Goal: Information Seeking & Learning: Learn about a topic

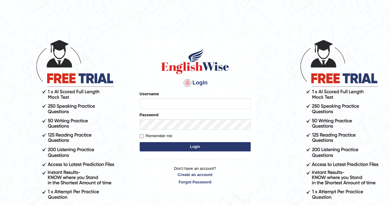
type input "AnjanH"
click at [193, 151] on button "Login" at bounding box center [195, 146] width 111 height 9
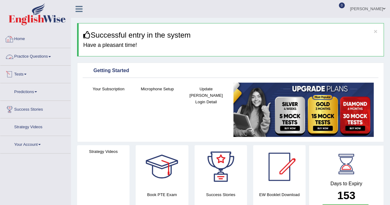
click at [30, 54] on link "Practice Questions" at bounding box center [35, 55] width 70 height 15
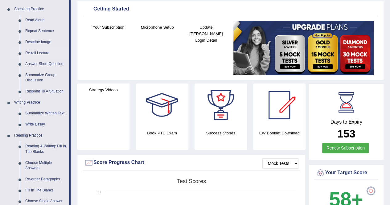
scroll to position [31, 0]
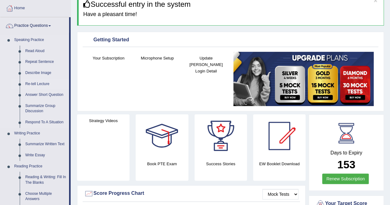
click at [36, 81] on link "Re-tell Lecture" at bounding box center [46, 84] width 47 height 11
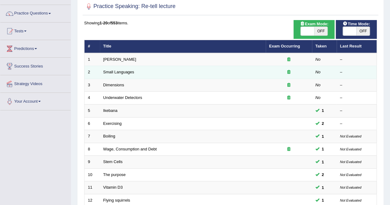
scroll to position [31, 0]
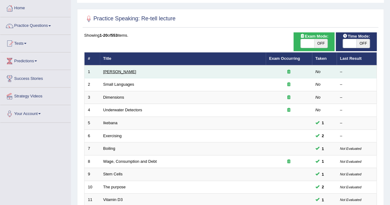
click at [117, 73] on link "Amory Lovins" at bounding box center [119, 71] width 33 height 5
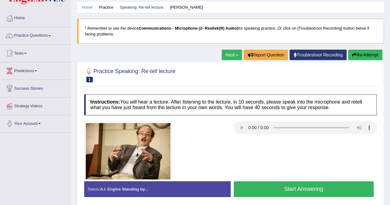
scroll to position [31, 0]
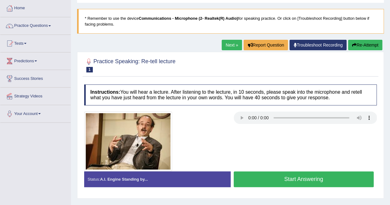
click at [315, 181] on button "Start Answering" at bounding box center [304, 180] width 140 height 16
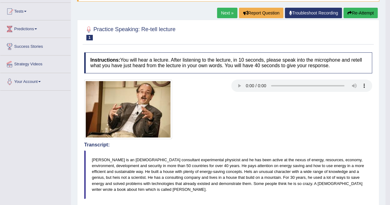
scroll to position [0, 0]
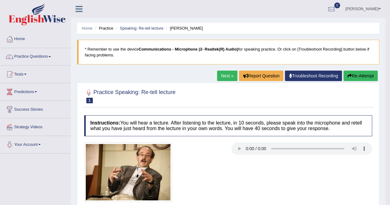
click at [225, 78] on link "Next »" at bounding box center [227, 76] width 20 height 10
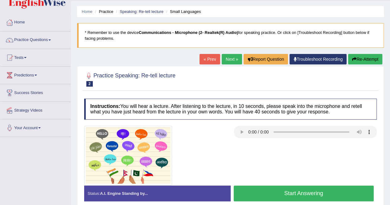
scroll to position [31, 0]
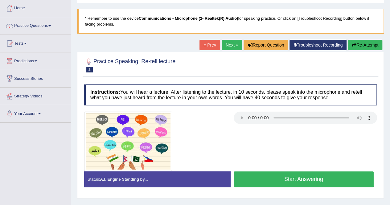
click at [290, 176] on button "Start Answering" at bounding box center [304, 180] width 140 height 16
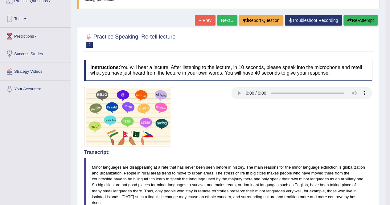
scroll to position [0, 0]
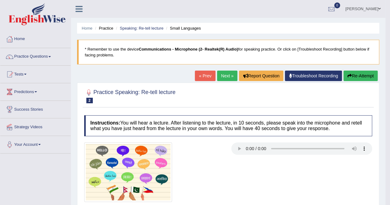
click at [229, 76] on link "Next »" at bounding box center [227, 76] width 20 height 10
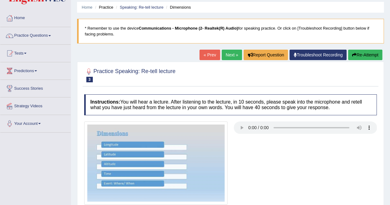
scroll to position [31, 0]
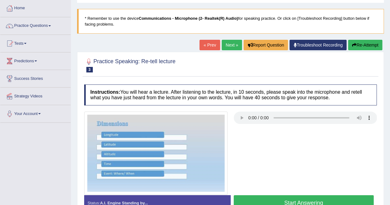
click at [212, 45] on link "« Prev" at bounding box center [210, 45] width 20 height 10
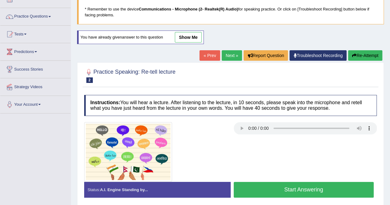
scroll to position [31, 0]
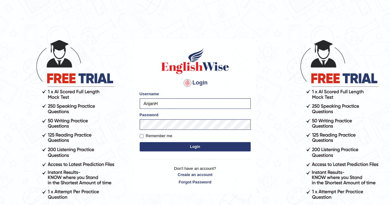
click at [156, 148] on button "Login" at bounding box center [195, 146] width 111 height 9
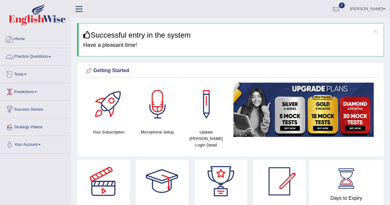
click at [32, 56] on link "Practice Questions" at bounding box center [35, 55] width 70 height 15
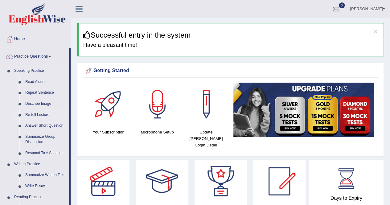
click at [40, 114] on link "Re-tell Lecture" at bounding box center [46, 115] width 47 height 11
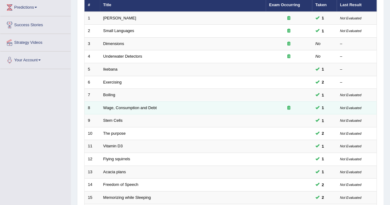
scroll to position [31, 0]
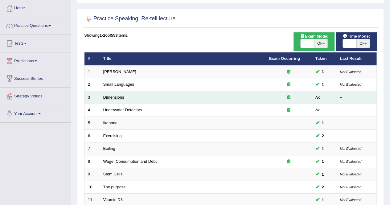
click at [118, 98] on link "Dimensions" at bounding box center [113, 97] width 21 height 5
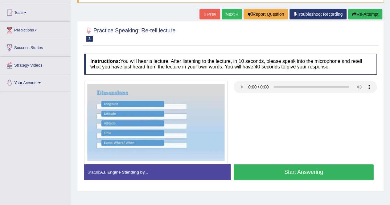
click at [326, 173] on button "Start Answering" at bounding box center [304, 172] width 140 height 16
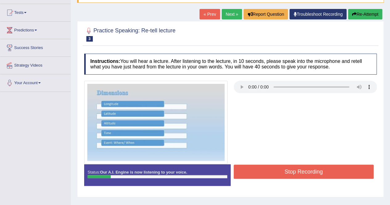
click at [328, 171] on button "Stop Recording" at bounding box center [304, 172] width 140 height 14
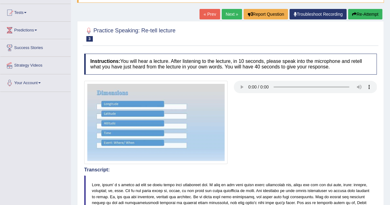
click at [366, 15] on button "Re-Attempt" at bounding box center [365, 14] width 34 height 10
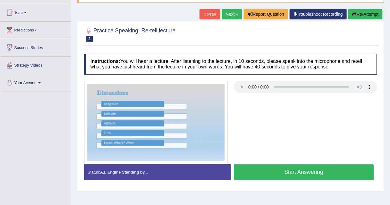
click at [320, 172] on button "Start Answering" at bounding box center [304, 172] width 140 height 16
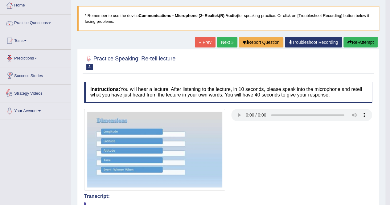
scroll to position [14, 0]
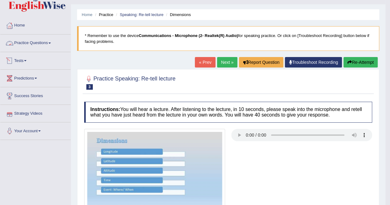
click at [35, 44] on link "Practice Questions" at bounding box center [35, 42] width 70 height 15
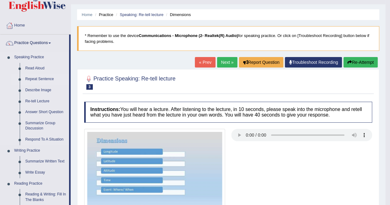
click at [48, 78] on link "Repeat Sentence" at bounding box center [46, 79] width 47 height 11
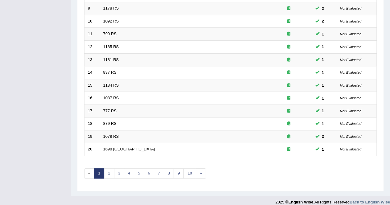
scroll to position [200, 0]
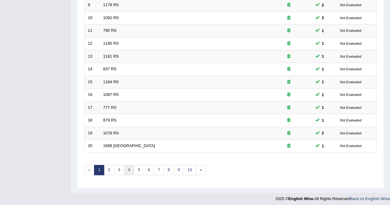
click at [131, 168] on link "4" at bounding box center [129, 170] width 10 height 10
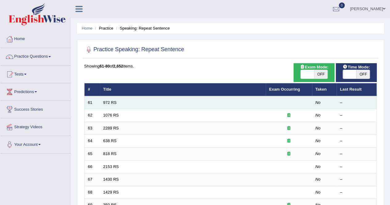
click at [108, 105] on td "972 RS" at bounding box center [183, 102] width 166 height 13
click at [108, 103] on link "972 RS" at bounding box center [109, 102] width 13 height 5
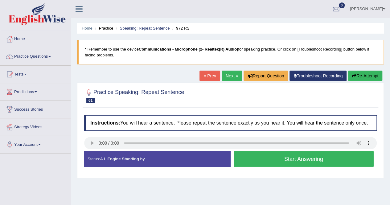
scroll to position [31, 0]
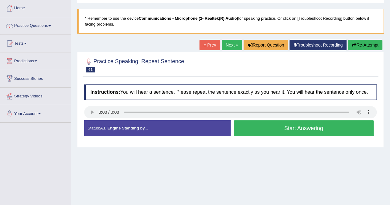
click at [294, 127] on button "Start Answering" at bounding box center [304, 128] width 140 height 16
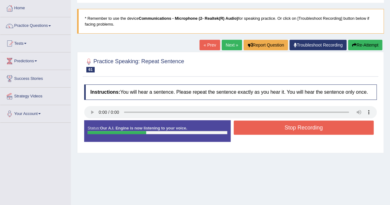
click at [293, 125] on button "Stop Recording" at bounding box center [304, 128] width 140 height 14
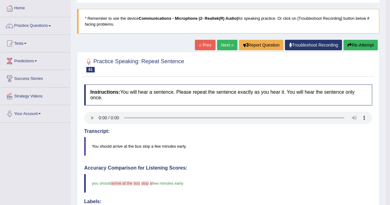
click at [353, 47] on button "Re-Attempt" at bounding box center [361, 45] width 34 height 10
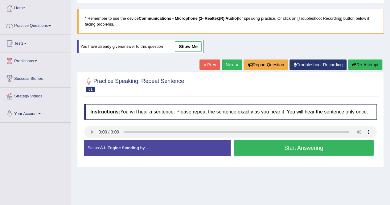
click at [292, 145] on button "Start Answering" at bounding box center [304, 148] width 140 height 16
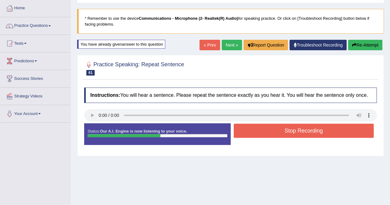
click at [285, 132] on button "Stop Recording" at bounding box center [304, 131] width 140 height 14
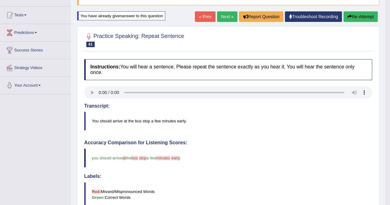
scroll to position [31, 0]
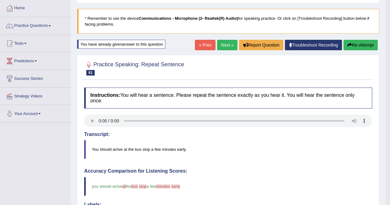
click at [220, 45] on link "Next »" at bounding box center [227, 45] width 20 height 10
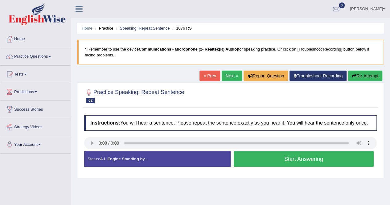
click at [289, 161] on button "Start Answering" at bounding box center [304, 159] width 140 height 16
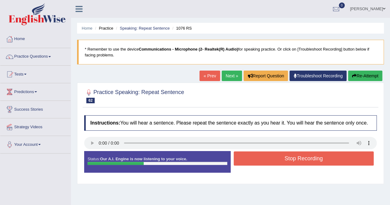
click at [289, 161] on button "Stop Recording" at bounding box center [304, 158] width 140 height 14
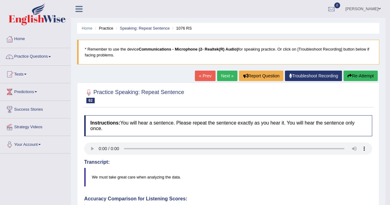
click at [227, 78] on link "Next »" at bounding box center [227, 76] width 20 height 10
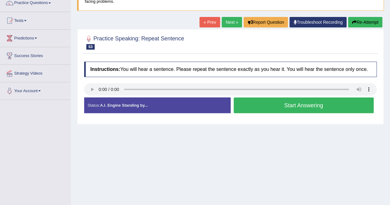
scroll to position [62, 0]
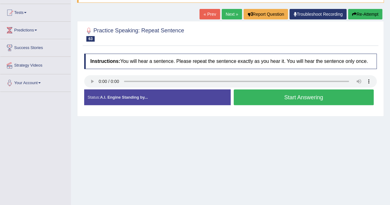
click at [310, 97] on button "Start Answering" at bounding box center [304, 97] width 140 height 16
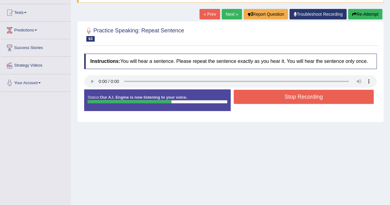
click at [310, 97] on button "Stop Recording" at bounding box center [304, 97] width 140 height 14
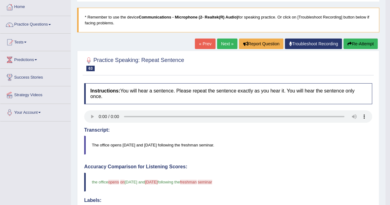
scroll to position [31, 0]
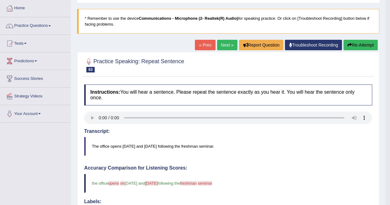
click at [227, 45] on link "Next »" at bounding box center [227, 45] width 20 height 10
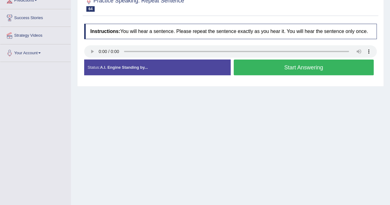
scroll to position [93, 0]
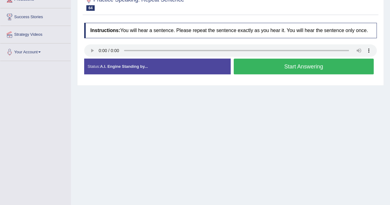
click at [290, 69] on button "Start Answering" at bounding box center [304, 67] width 140 height 16
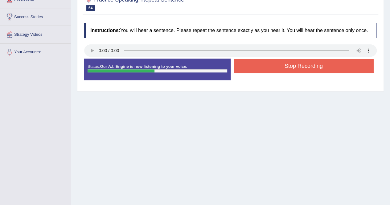
click at [286, 69] on button "Stop Recording" at bounding box center [304, 66] width 140 height 14
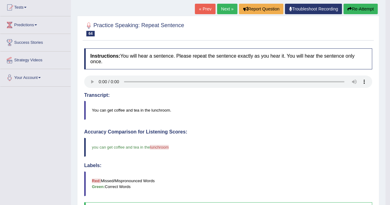
scroll to position [31, 0]
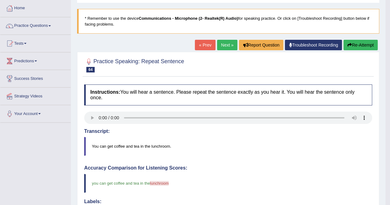
click at [226, 48] on link "Next »" at bounding box center [227, 45] width 20 height 10
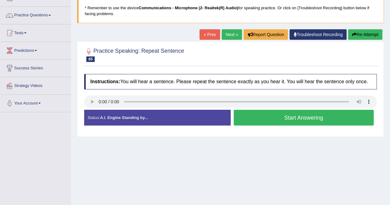
scroll to position [62, 0]
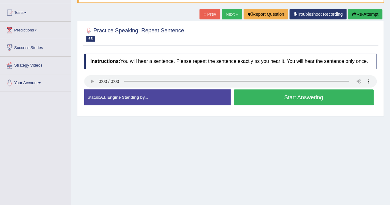
click at [282, 96] on button "Start Answering" at bounding box center [304, 97] width 140 height 16
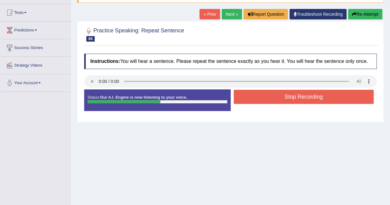
click at [281, 96] on button "Stop Recording" at bounding box center [304, 97] width 140 height 14
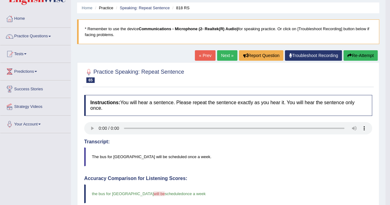
scroll to position [0, 0]
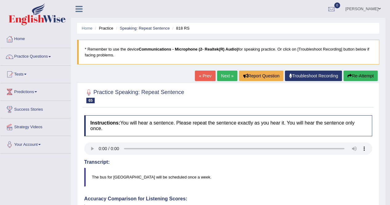
click at [363, 76] on button "Re-Attempt" at bounding box center [361, 76] width 34 height 10
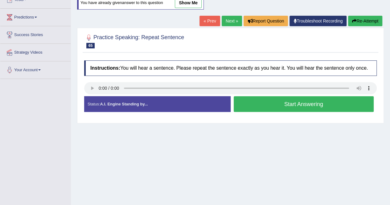
scroll to position [93, 0]
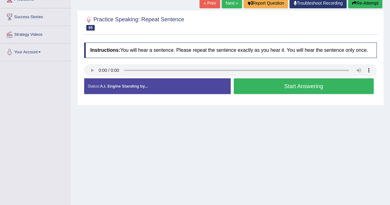
click at [330, 88] on button "Start Answering" at bounding box center [304, 86] width 140 height 16
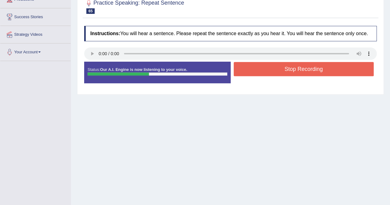
click at [323, 72] on button "Stop Recording" at bounding box center [304, 69] width 140 height 14
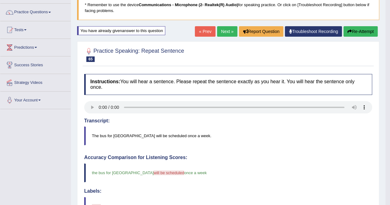
scroll to position [31, 0]
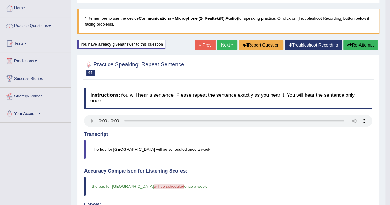
click at [359, 47] on button "Re-Attempt" at bounding box center [361, 45] width 34 height 10
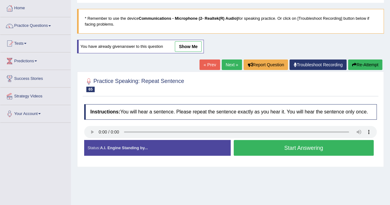
click at [350, 148] on button "Start Answering" at bounding box center [304, 148] width 140 height 16
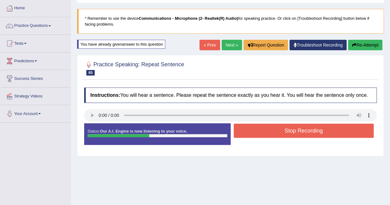
click at [334, 131] on button "Stop Recording" at bounding box center [304, 131] width 140 height 14
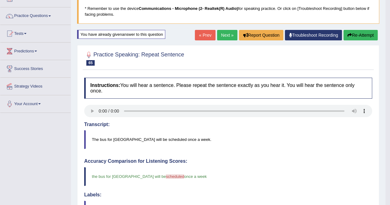
scroll to position [31, 0]
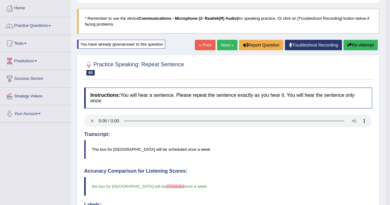
drag, startPoint x: 230, startPoint y: 47, endPoint x: 230, endPoint y: 50, distance: 3.1
click at [230, 47] on link "Next »" at bounding box center [227, 45] width 20 height 10
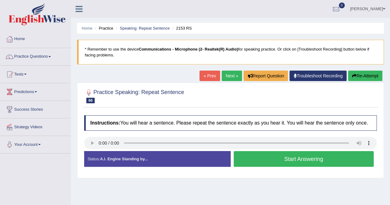
click at [333, 160] on button "Start Answering" at bounding box center [304, 159] width 140 height 16
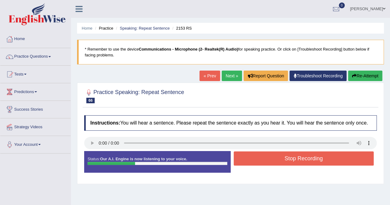
click at [333, 160] on button "Stop Recording" at bounding box center [304, 158] width 140 height 14
